Goal: Task Accomplishment & Management: Use online tool/utility

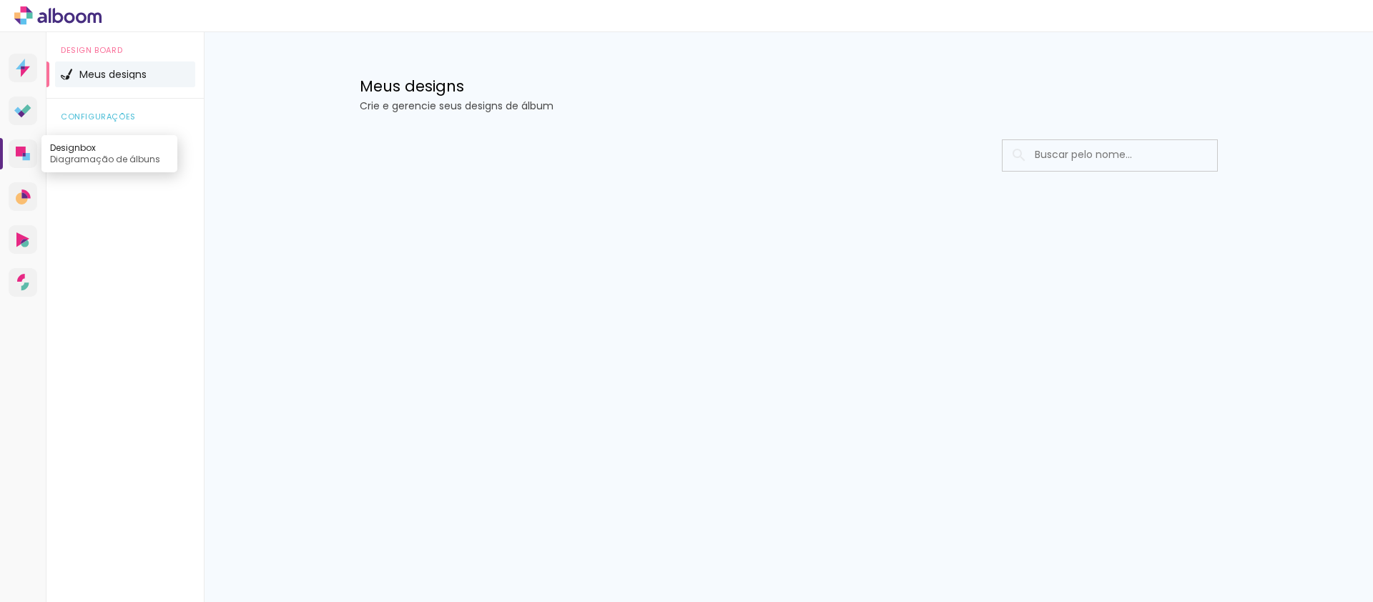
click at [21, 149] on icon at bounding box center [21, 152] width 10 height 10
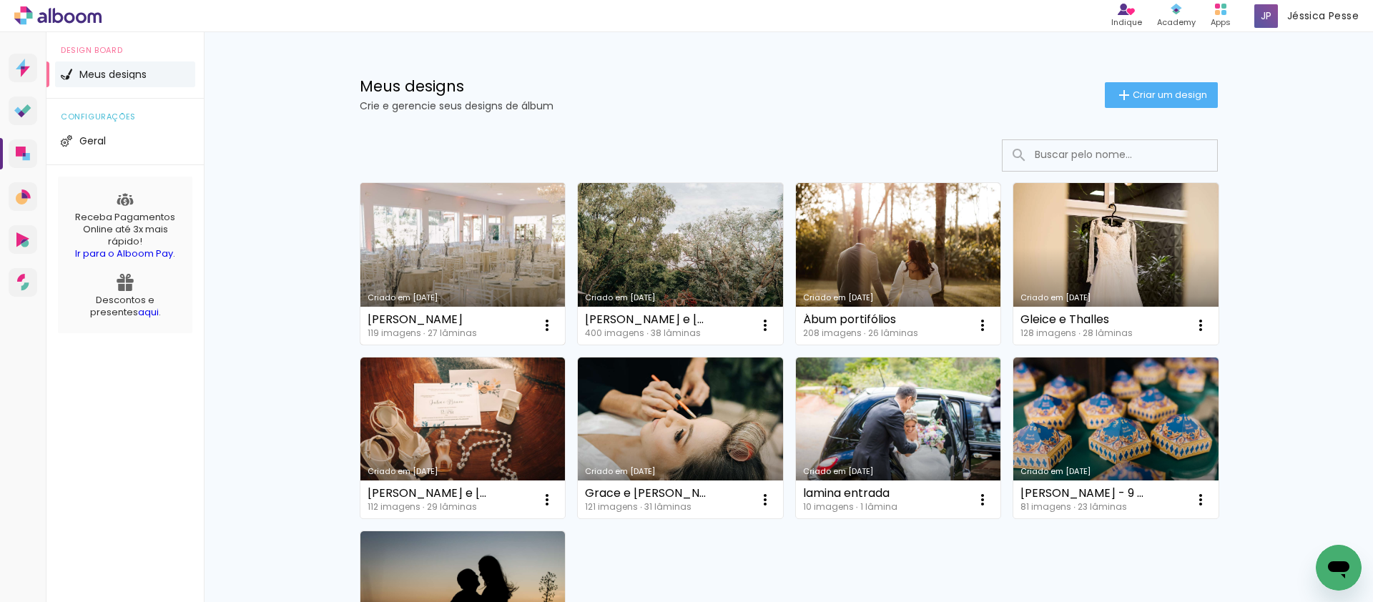
click at [498, 264] on link "Criado em [DATE]" at bounding box center [462, 264] width 205 height 162
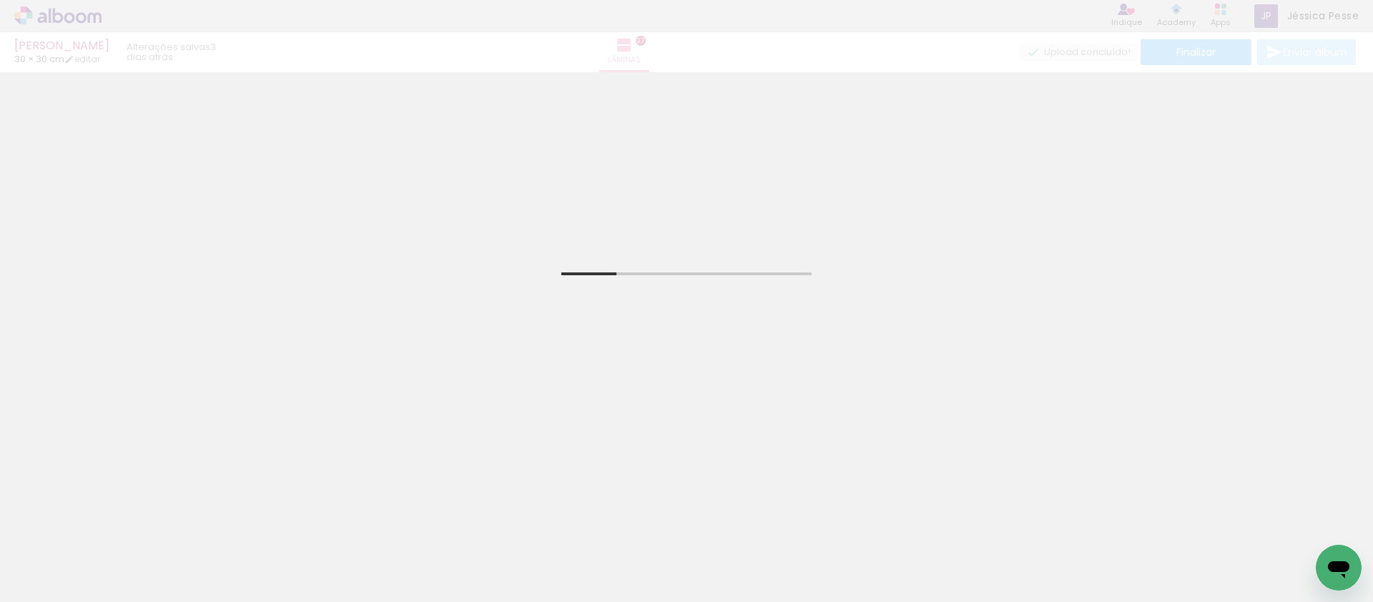
scroll to position [0, 267]
